Goal: Book appointment/travel/reservation

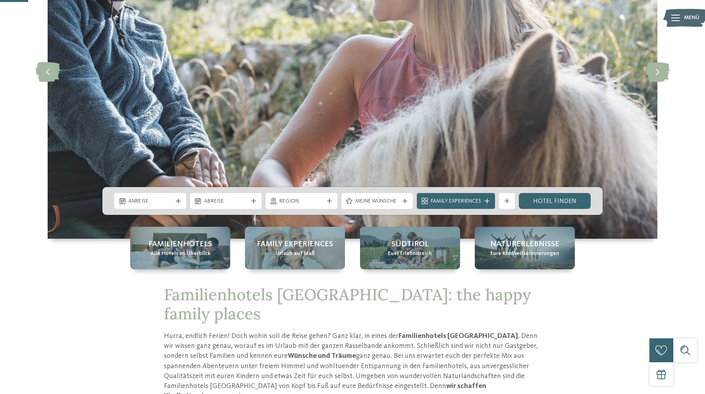
scroll to position [137, 0]
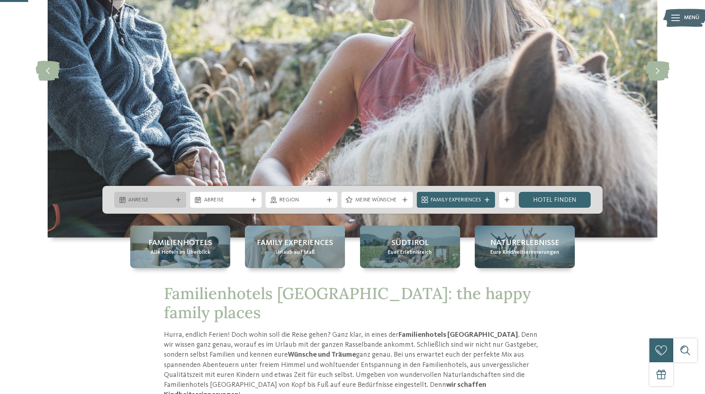
click at [150, 199] on span "Anreise" at bounding box center [150, 200] width 44 height 8
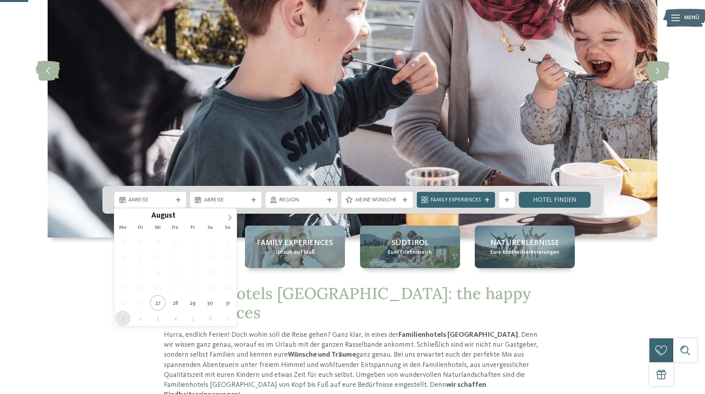
type div "01.09.2025"
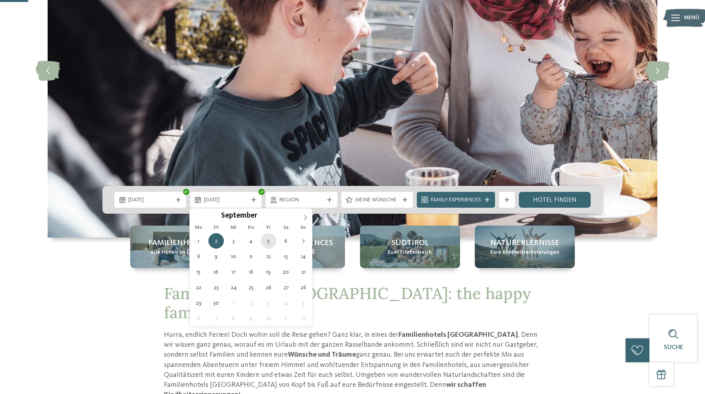
type div "05.09.2025"
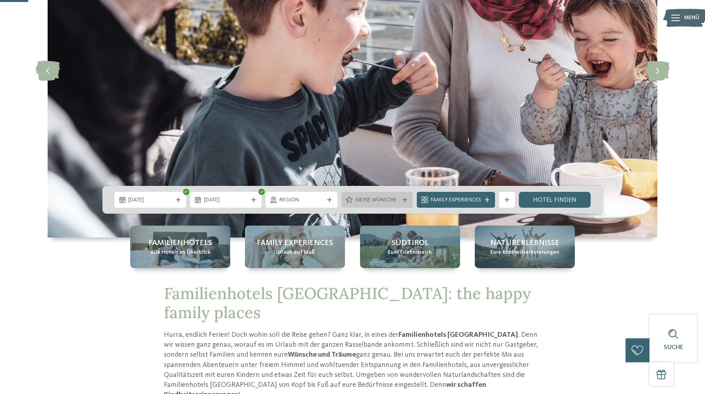
click at [364, 197] on span "Meine Wünsche" at bounding box center [377, 200] width 44 height 8
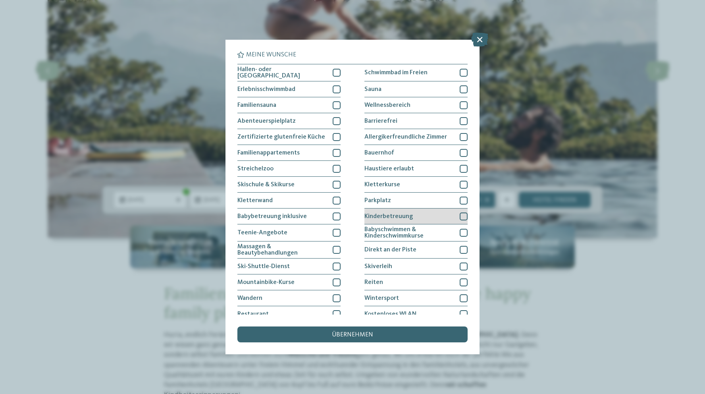
click at [464, 215] on div at bounding box center [464, 216] width 8 height 8
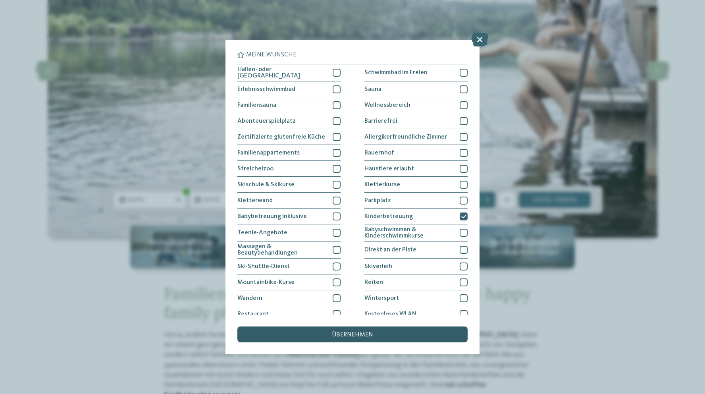
click at [355, 332] on span "übernehmen" at bounding box center [352, 335] width 41 height 6
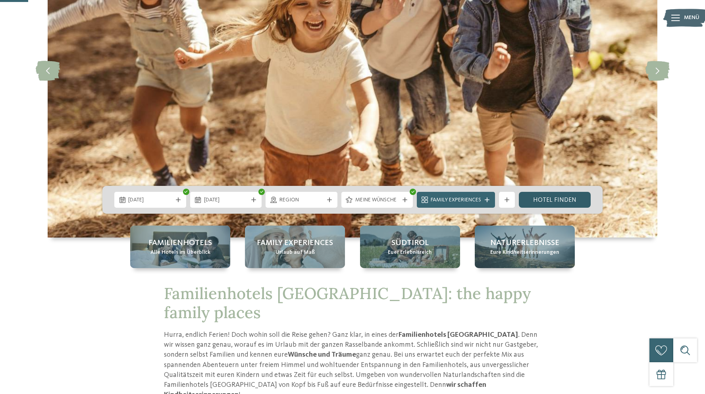
click at [540, 198] on link "Hotel finden" at bounding box center [555, 200] width 72 height 16
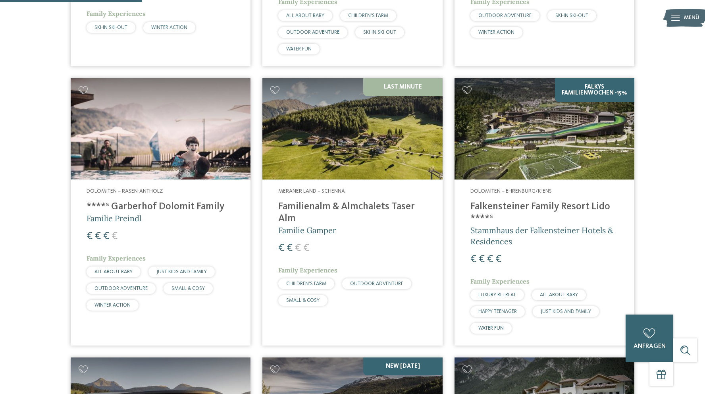
scroll to position [492, 0]
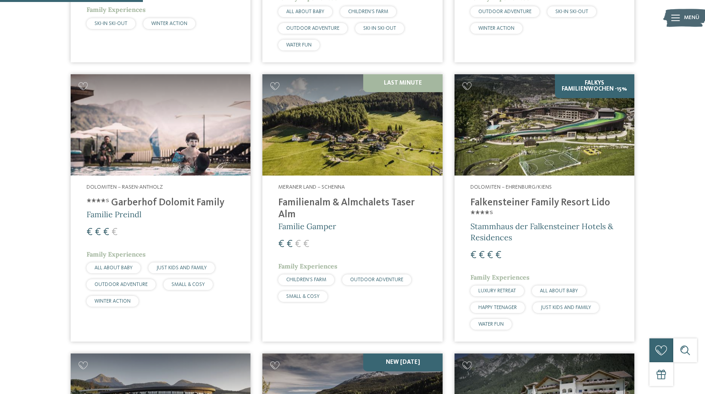
click at [304, 204] on h4 "Familienalm & Almchalets Taser Alm" at bounding box center [352, 209] width 148 height 24
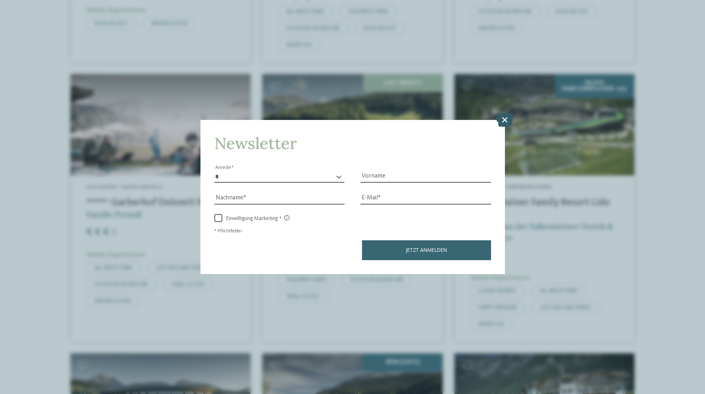
click at [506, 119] on icon at bounding box center [504, 119] width 17 height 14
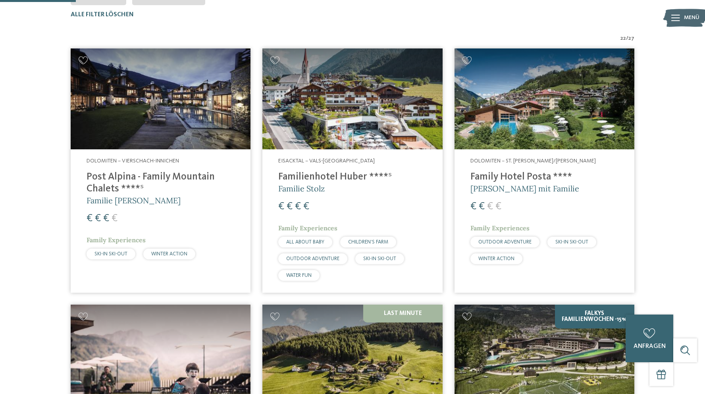
scroll to position [258, 0]
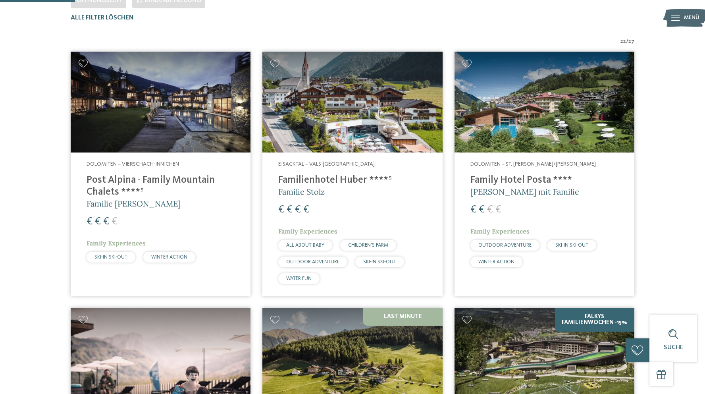
click at [110, 183] on h4 "Post Alpina - Family Mountain Chalets ****ˢ" at bounding box center [161, 186] width 148 height 24
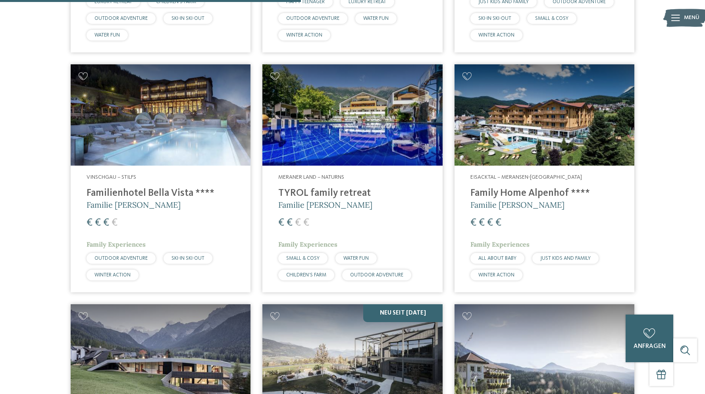
scroll to position [1037, 0]
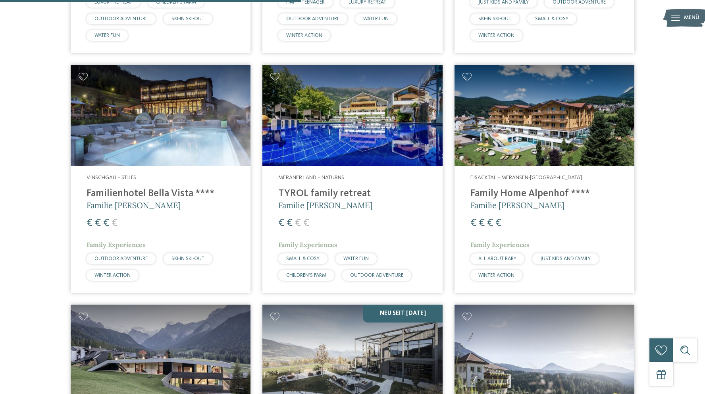
click at [297, 186] on div "Meraner Land – Naturns TYROL family retreat Familie Brunner € € € € Family Expe…" at bounding box center [352, 229] width 180 height 126
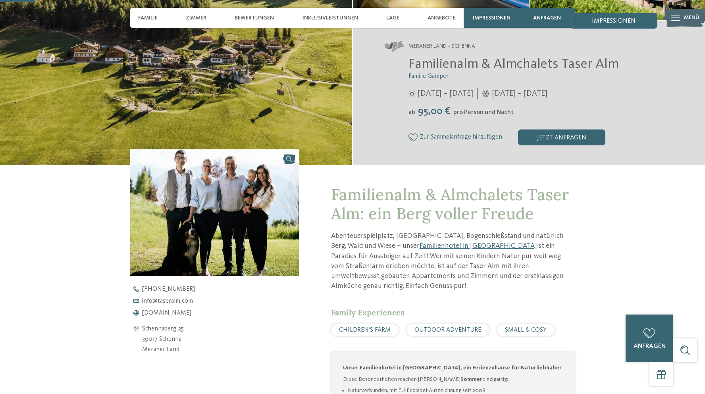
scroll to position [148, 0]
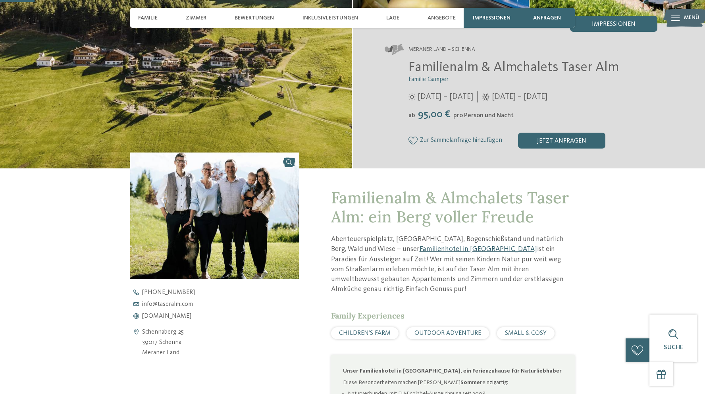
click at [420, 250] on link "Familienhotel in Schenna" at bounding box center [479, 248] width 118 height 7
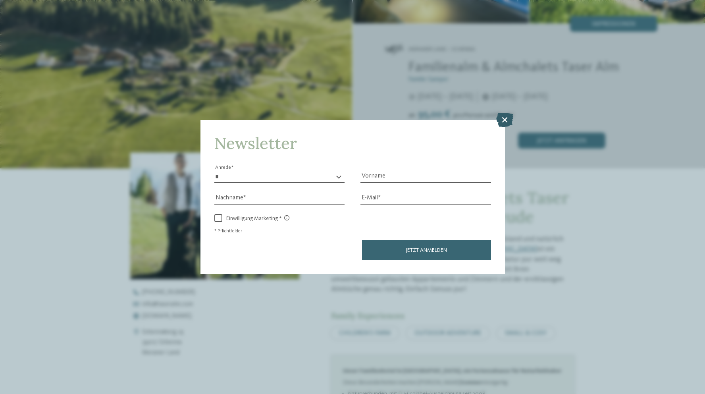
click at [502, 118] on icon at bounding box center [504, 119] width 17 height 14
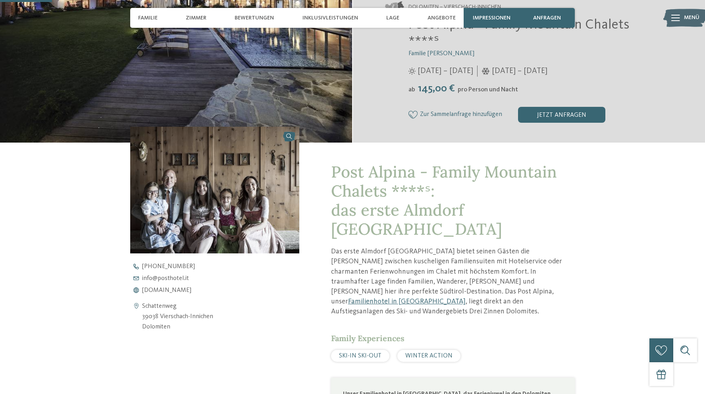
scroll to position [206, 0]
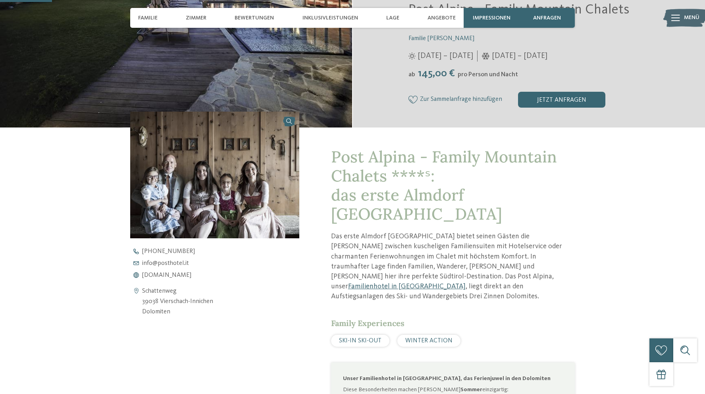
click at [378, 283] on link "Familienhotel in Innichen" at bounding box center [407, 286] width 118 height 7
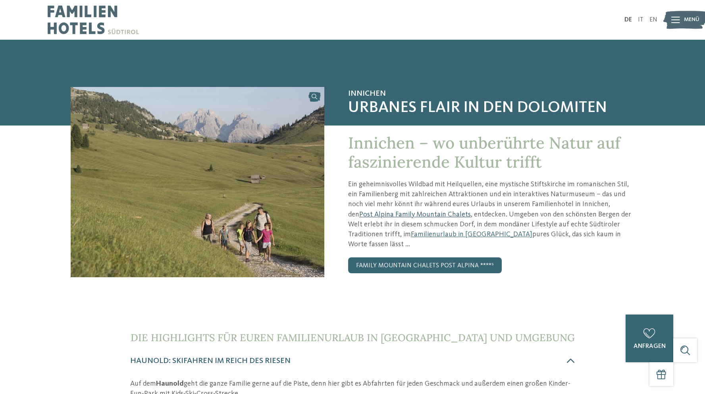
click at [365, 216] on link "Post Alpina Family Mountain Chalets" at bounding box center [415, 214] width 112 height 7
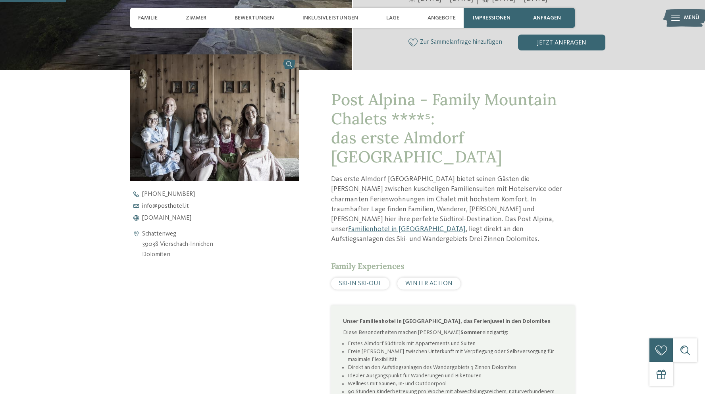
scroll to position [265, 0]
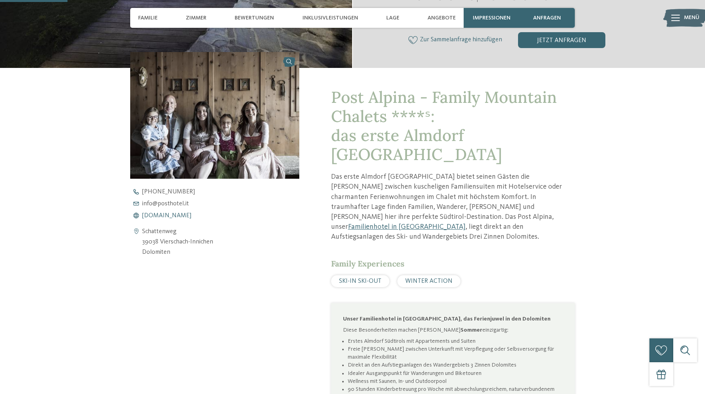
click at [160, 216] on span "www.postalpina.it" at bounding box center [166, 215] width 49 height 6
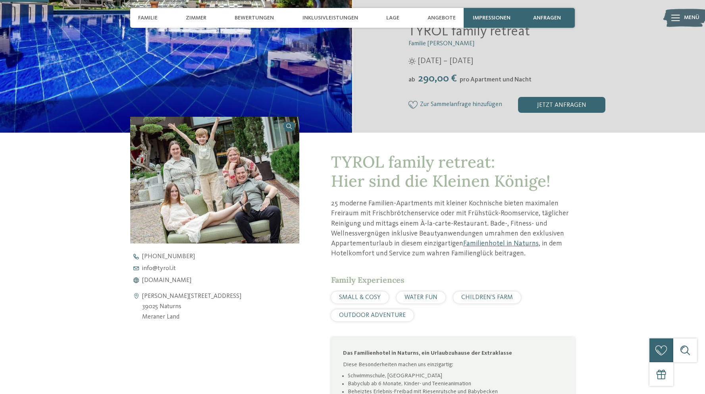
scroll to position [186, 0]
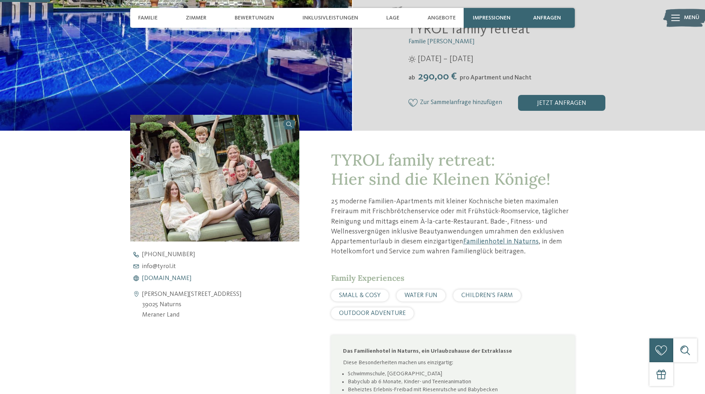
click at [154, 277] on span "[DOMAIN_NAME]" at bounding box center [166, 278] width 49 height 6
